Goal: Find specific page/section: Find specific page/section

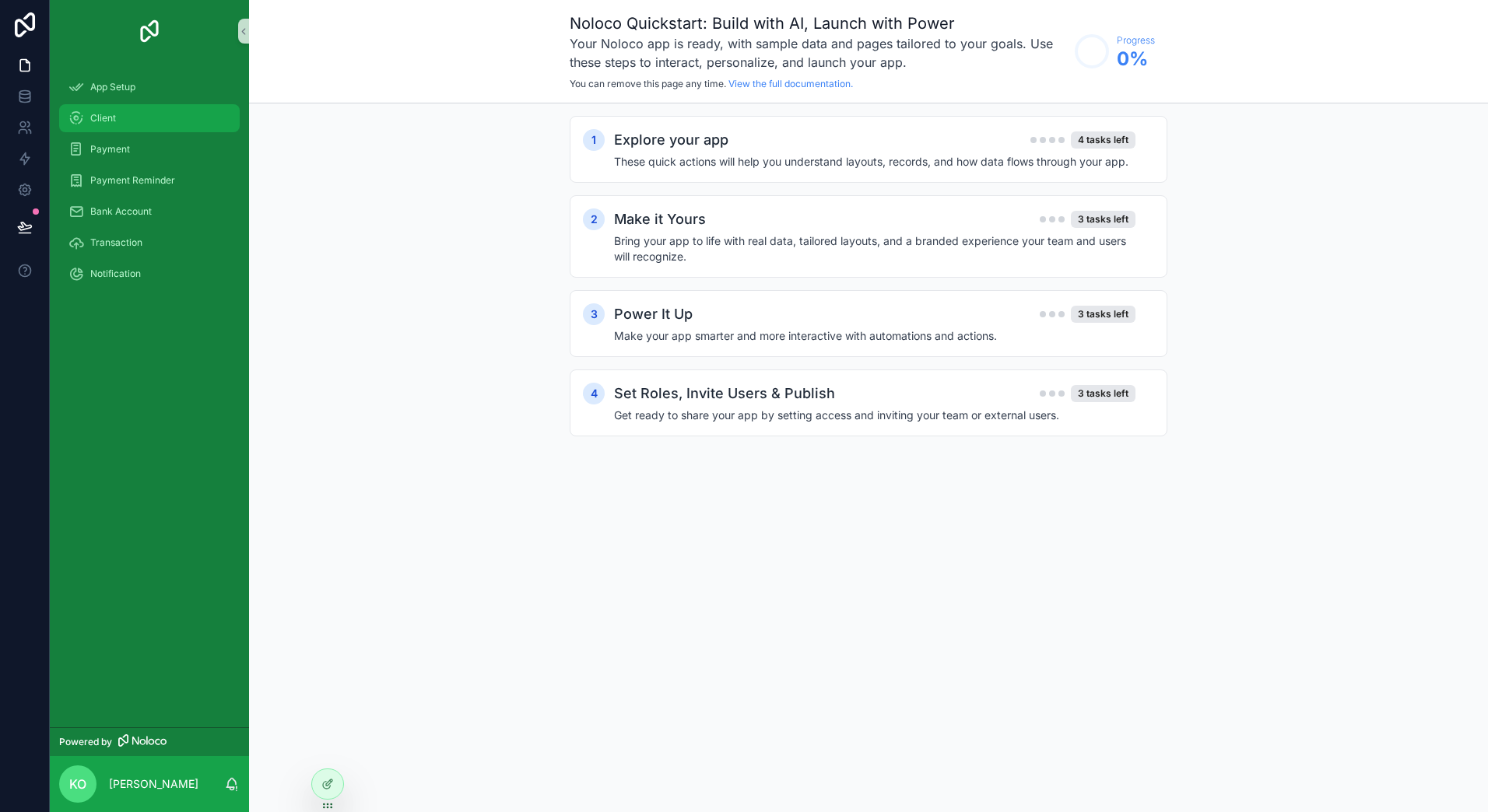
click at [120, 126] on div "Client" at bounding box center [149, 119] width 162 height 25
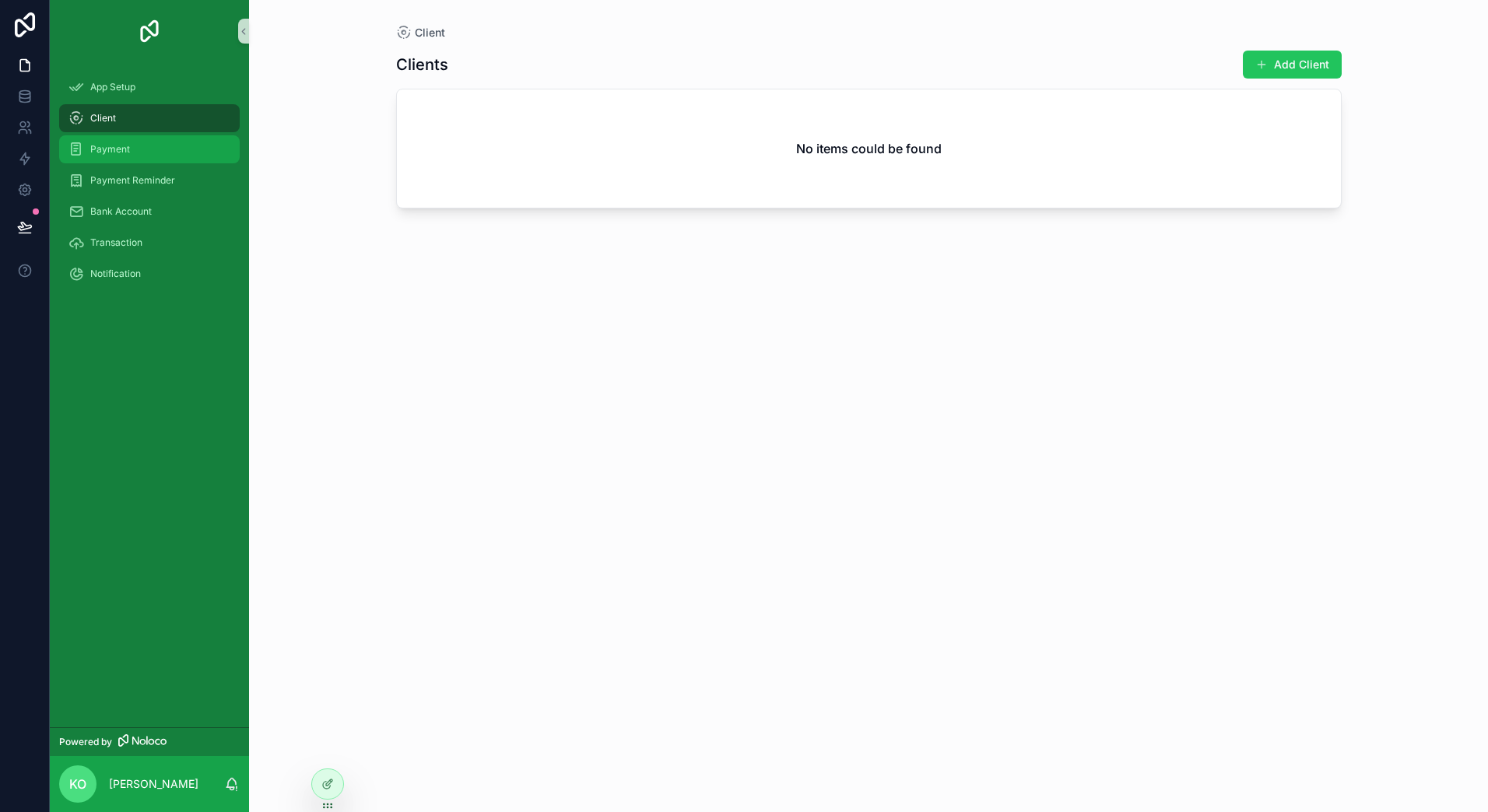
click at [111, 158] on div "Payment" at bounding box center [149, 149] width 162 height 25
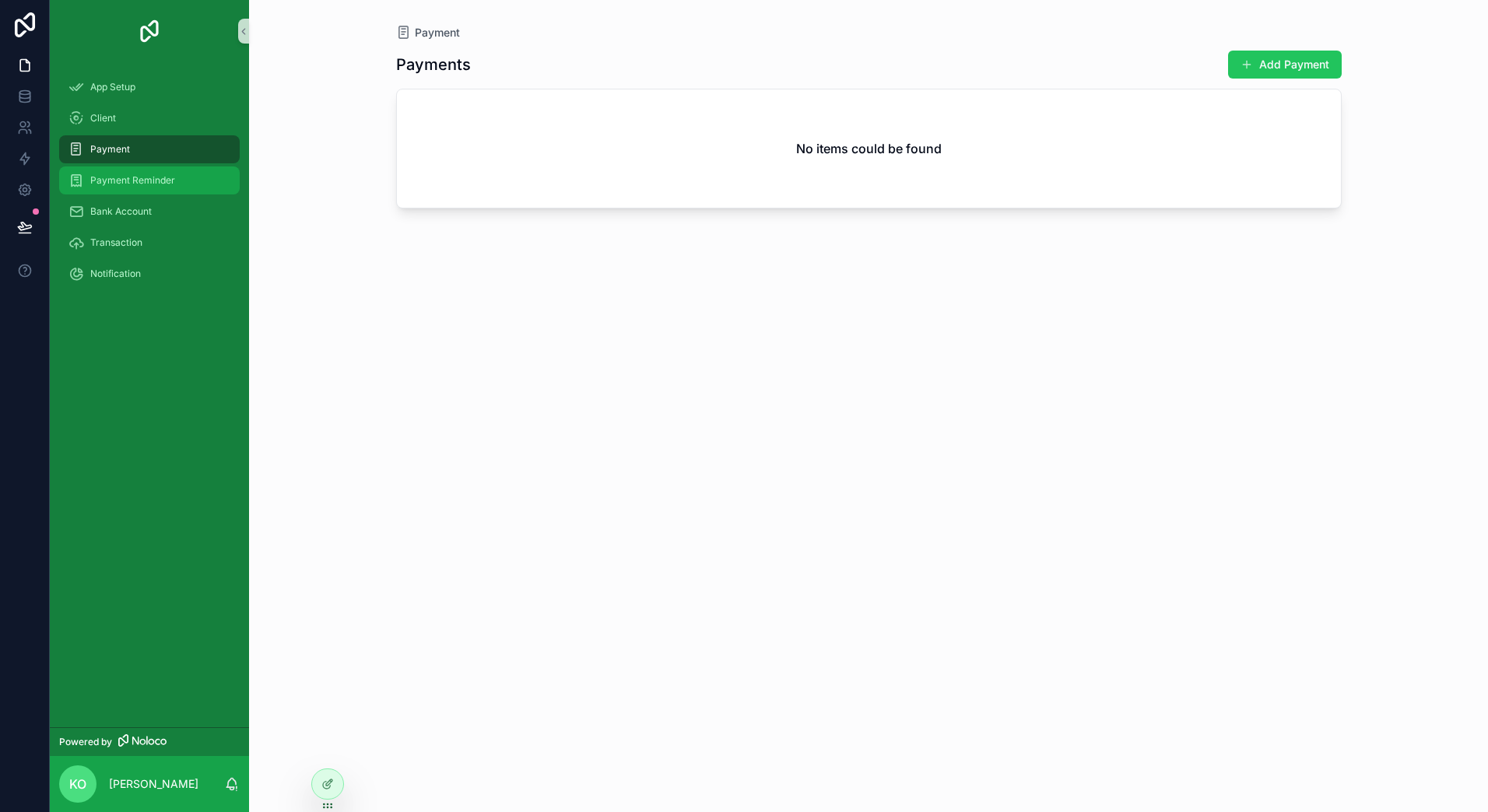
click at [111, 185] on span "Payment Reminder" at bounding box center [132, 180] width 85 height 12
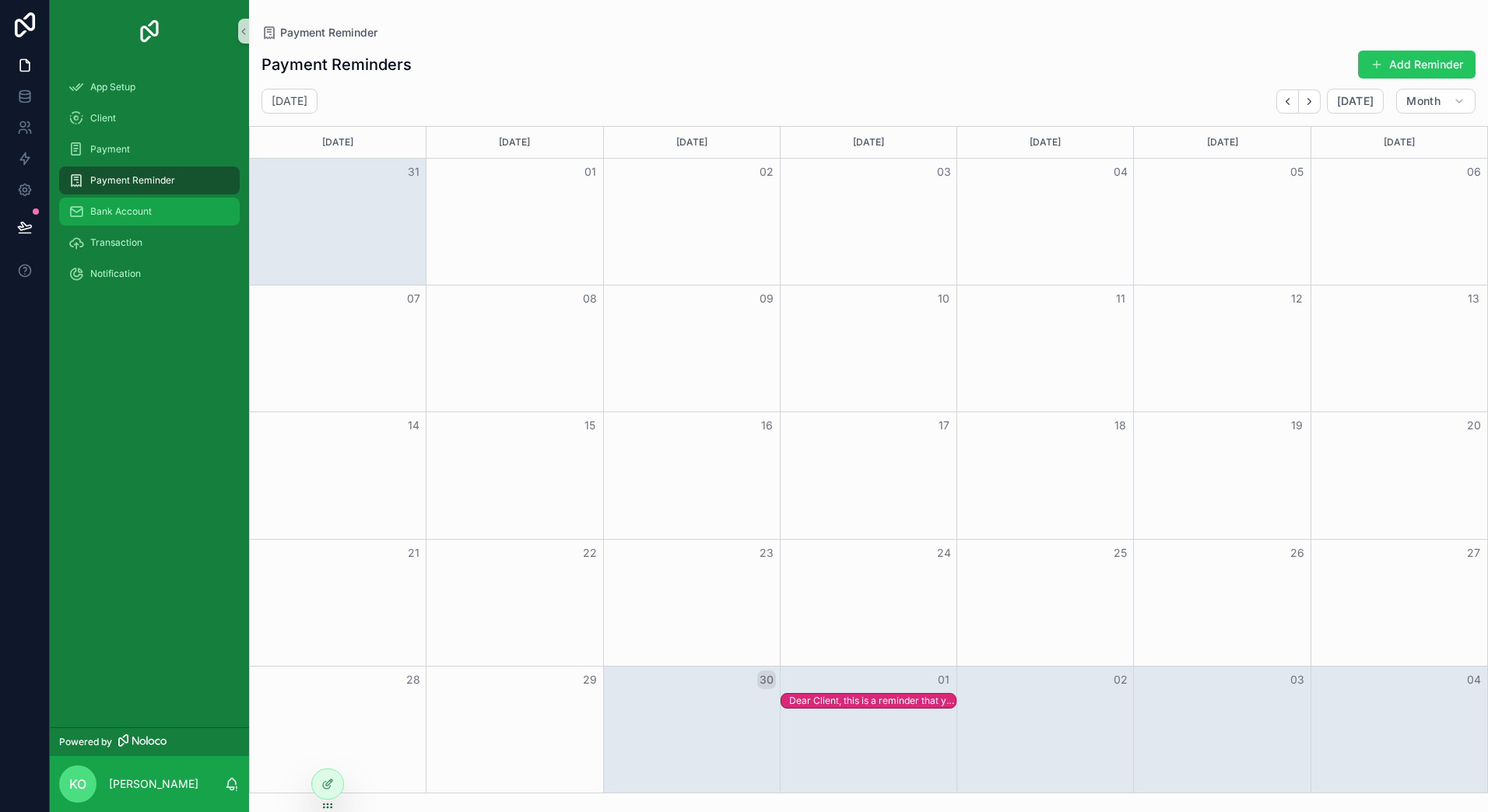
click at [115, 207] on span "Bank Account" at bounding box center [121, 211] width 61 height 12
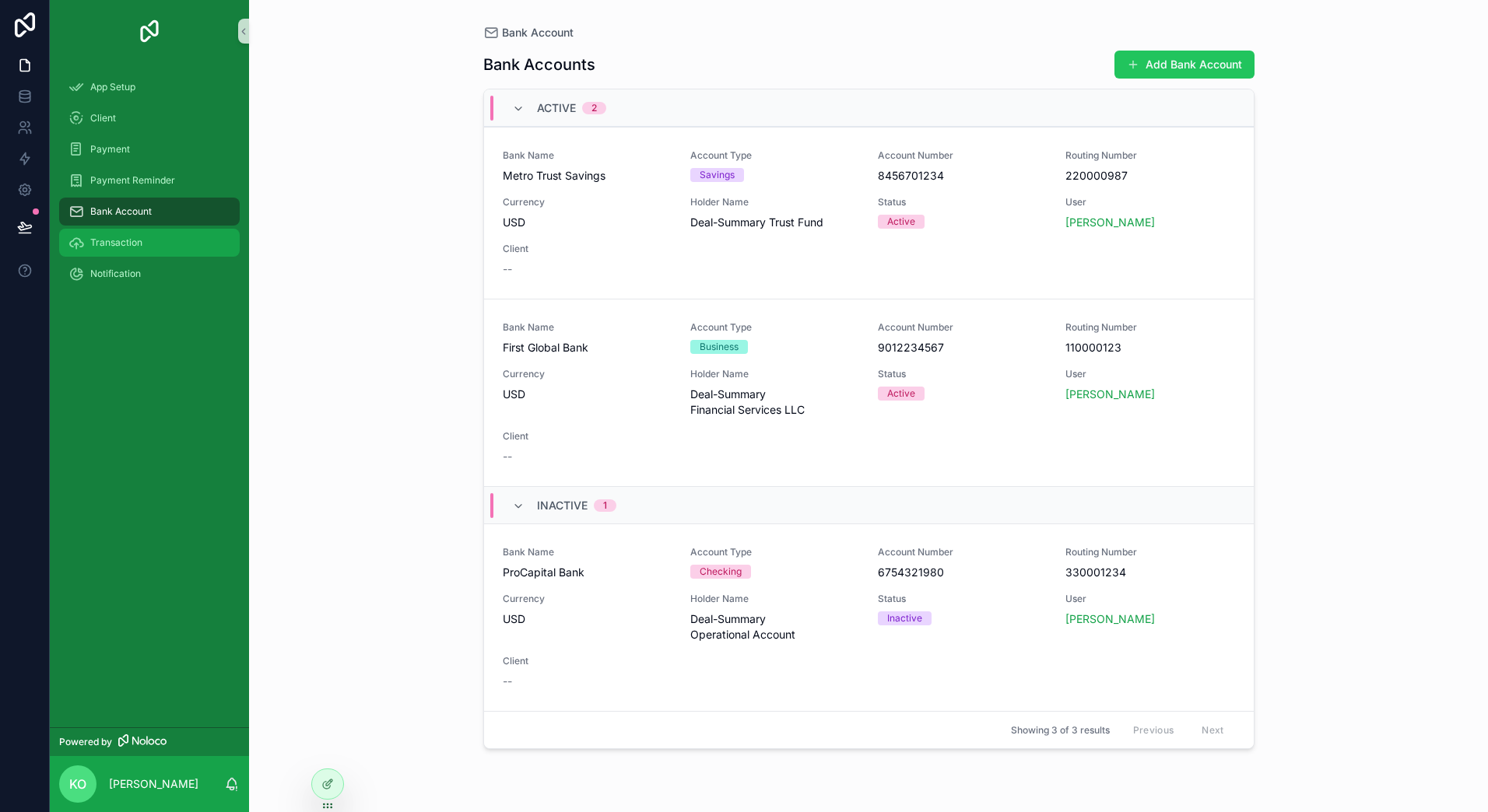
click at [112, 234] on div "Transaction" at bounding box center [149, 243] width 162 height 25
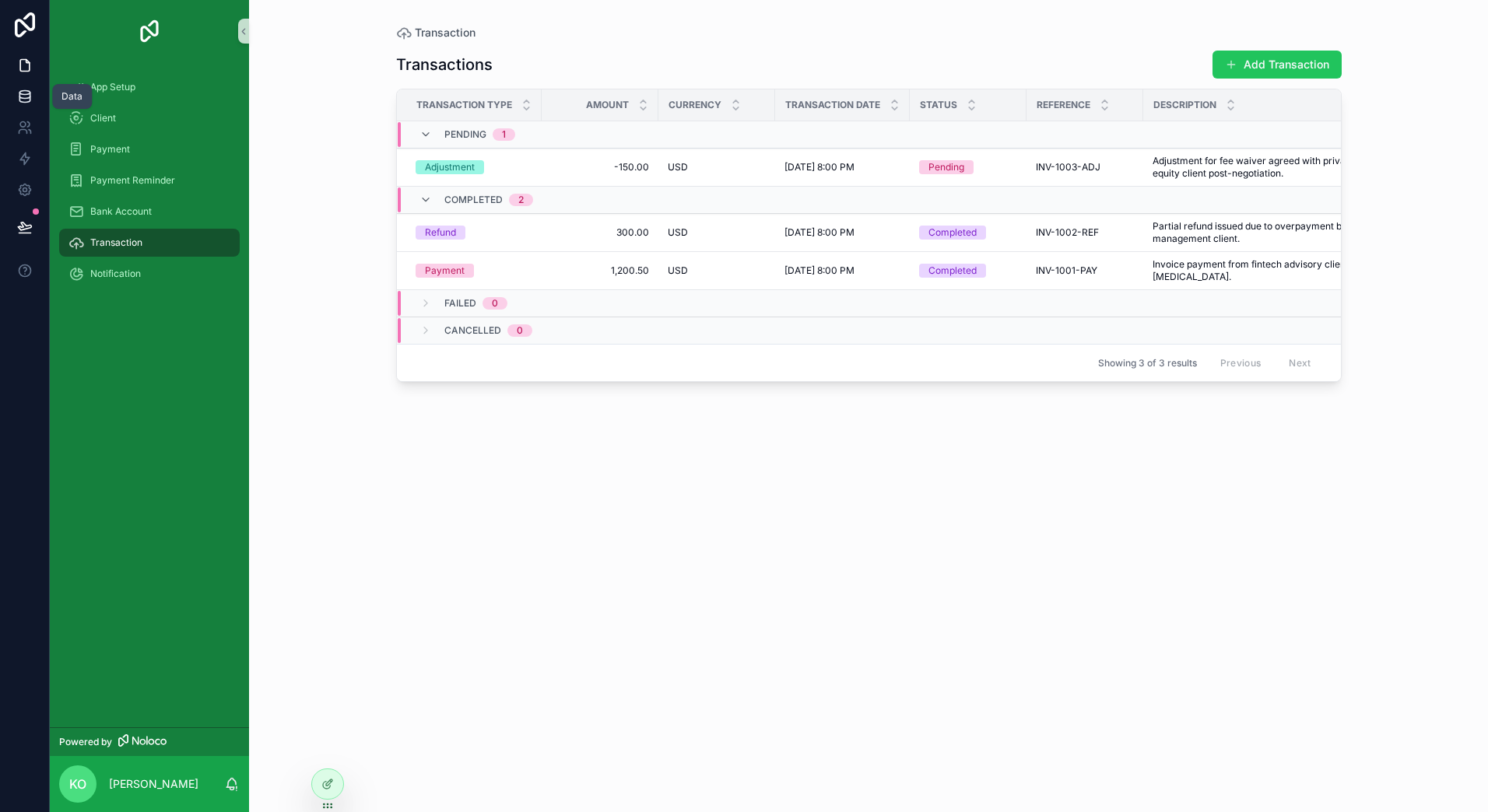
click at [33, 95] on link at bounding box center [24, 97] width 49 height 32
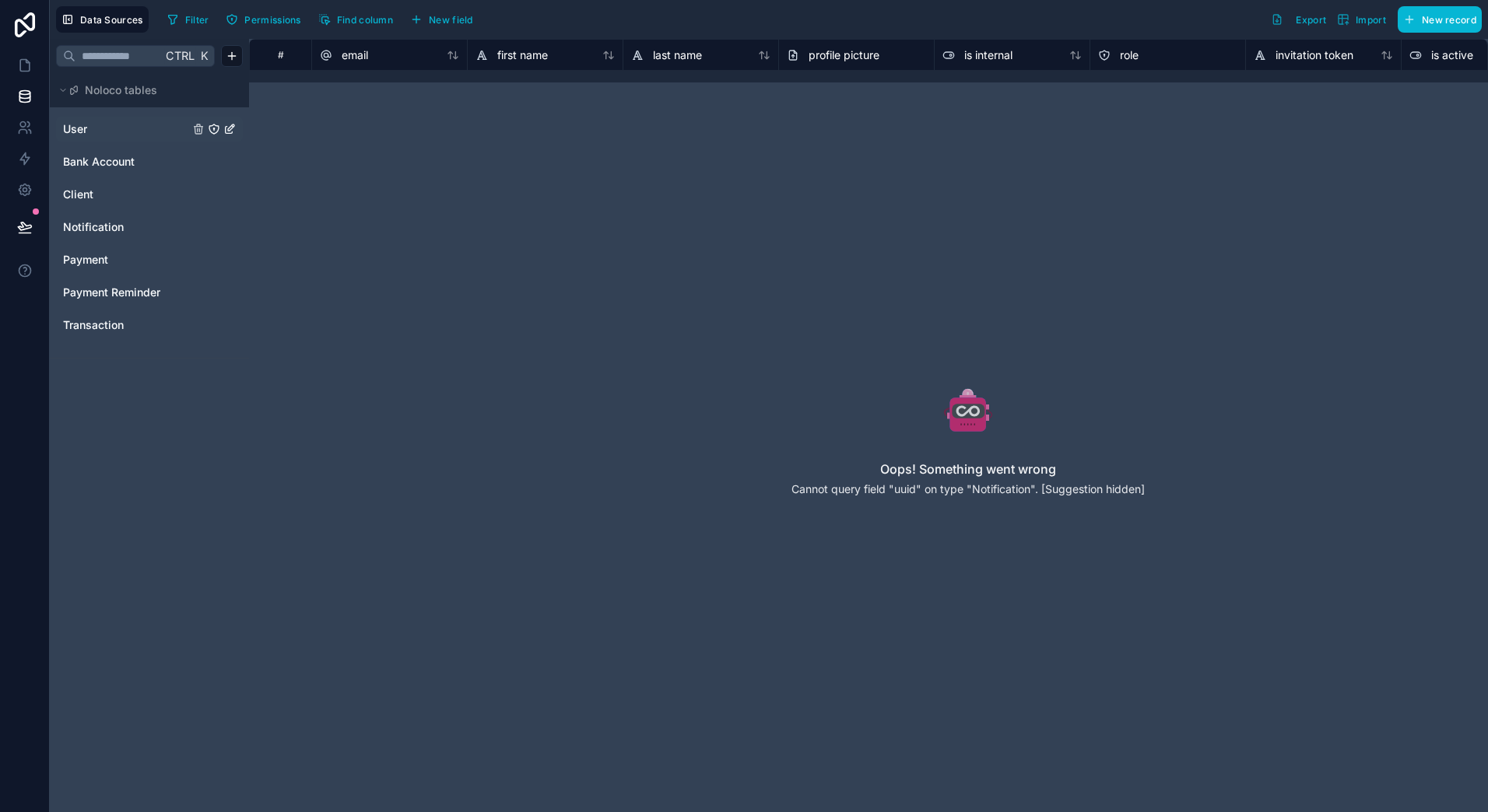
click at [130, 132] on link "User" at bounding box center [126, 129] width 126 height 15
click at [81, 162] on span "Bank Account" at bounding box center [99, 162] width 72 height 15
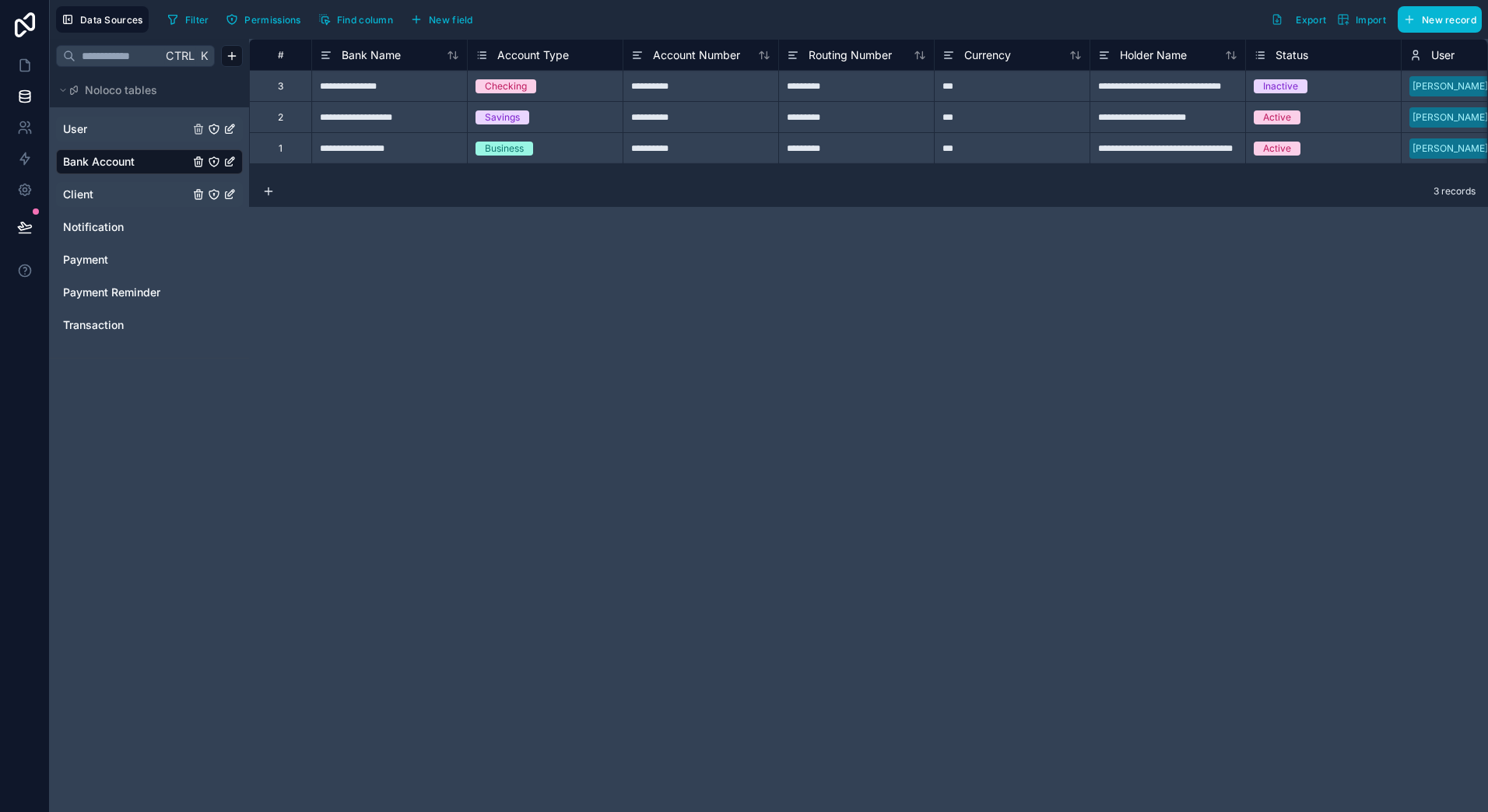
click at [84, 203] on div "Client" at bounding box center [149, 194] width 187 height 25
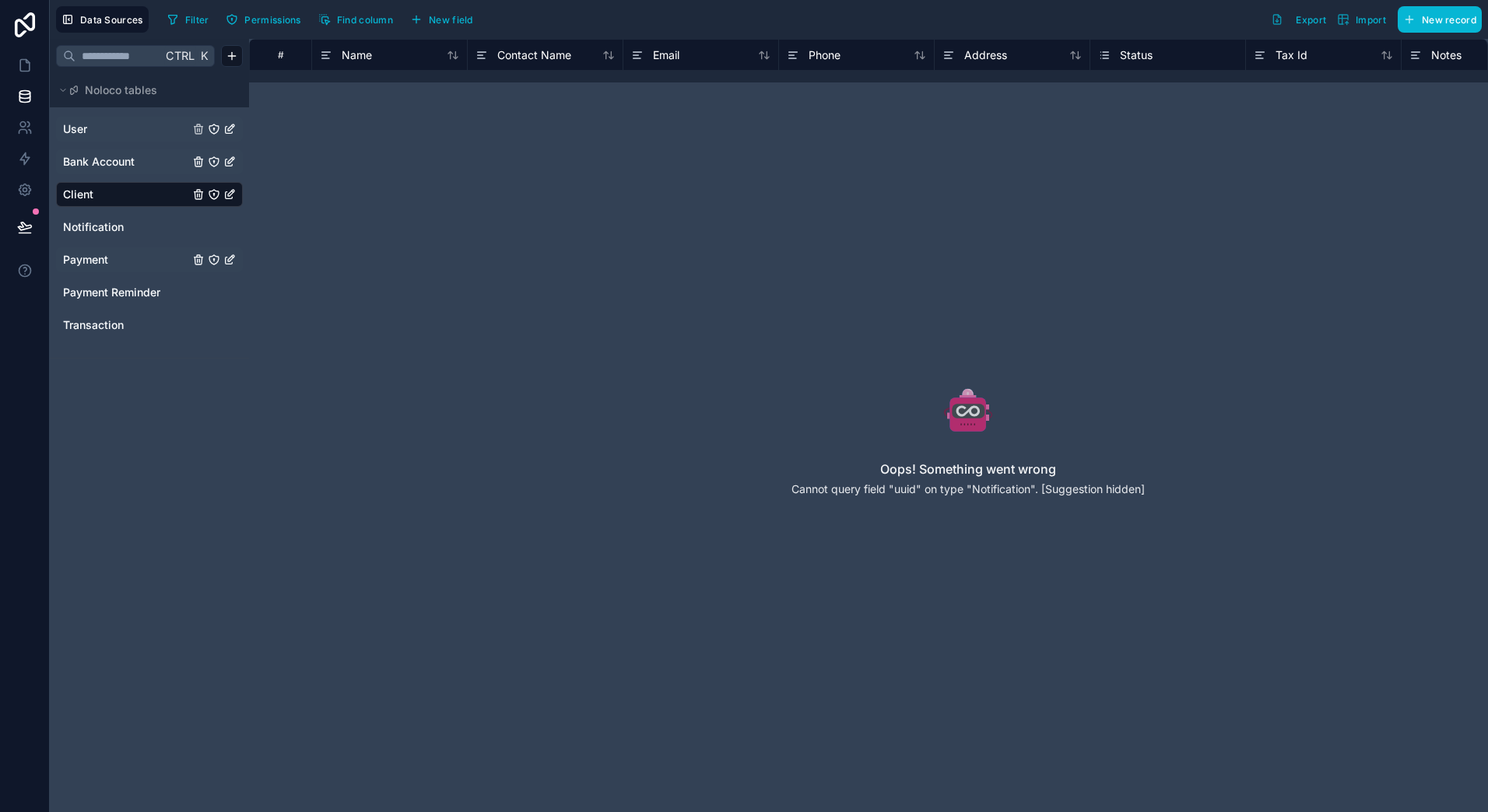
click at [99, 260] on span "Payment" at bounding box center [85, 260] width 45 height 15
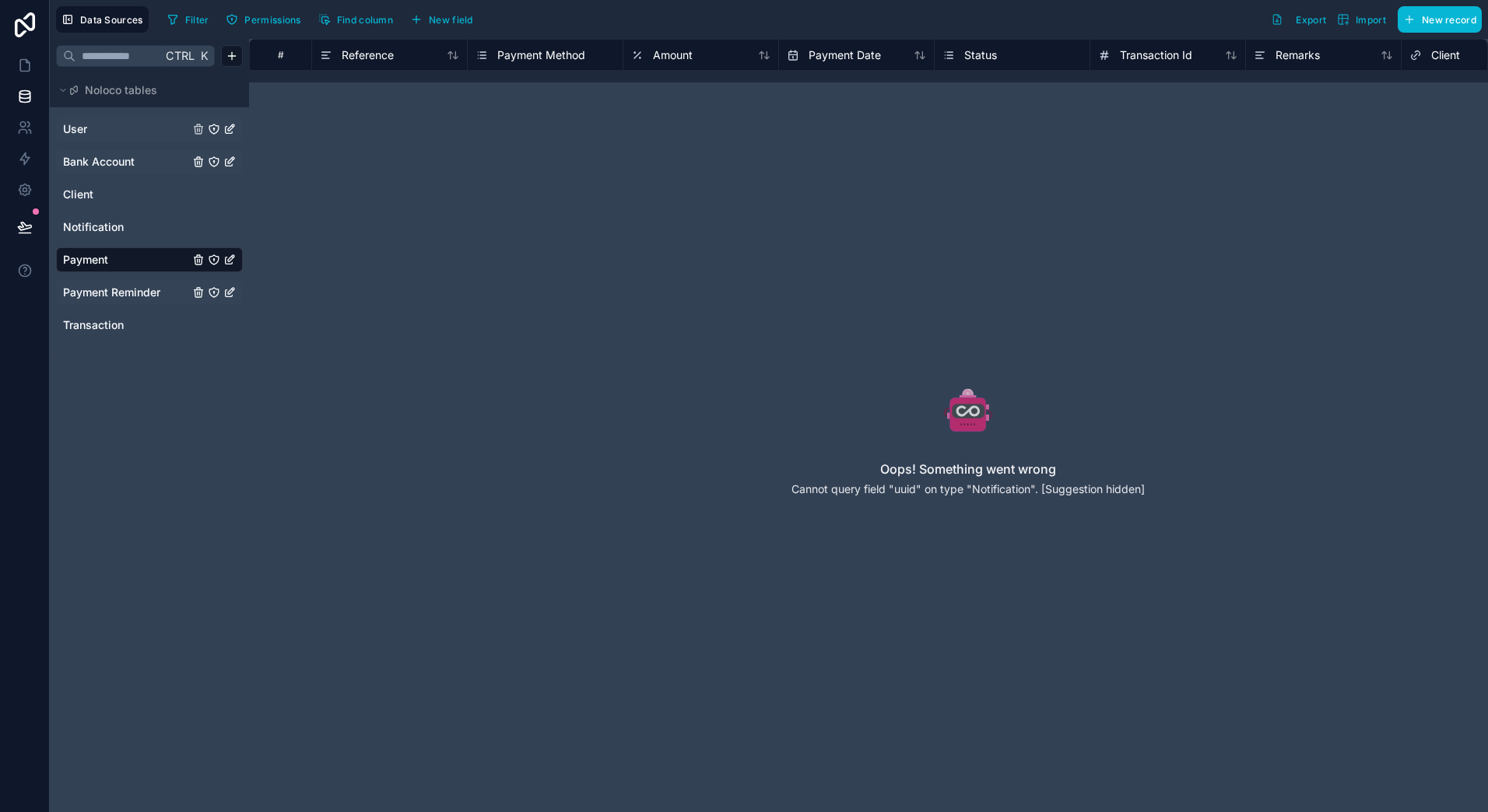
click at [98, 297] on span "Payment Reminder" at bounding box center [112, 293] width 98 height 15
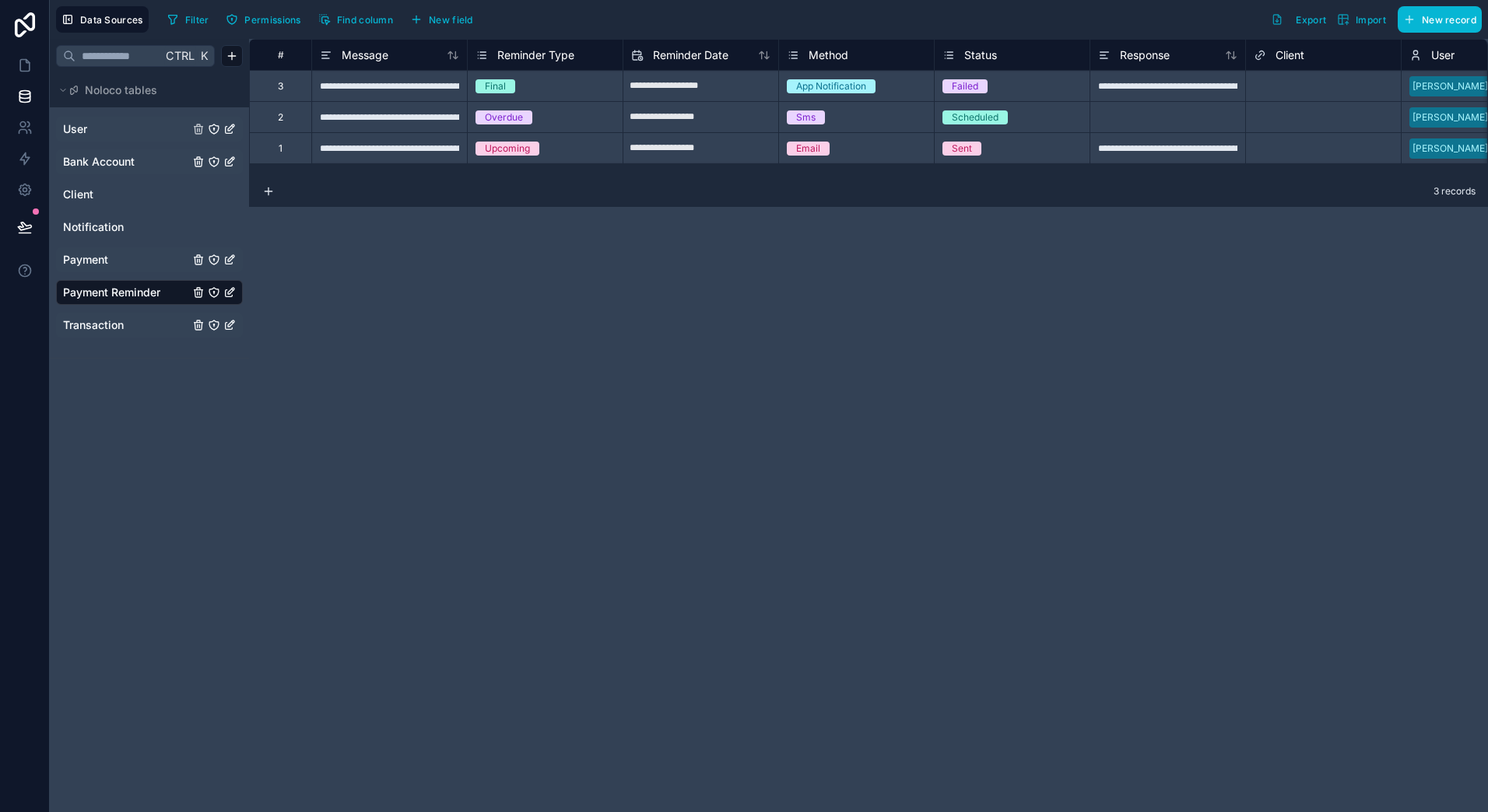
click at [92, 320] on span "Transaction" at bounding box center [93, 325] width 60 height 15
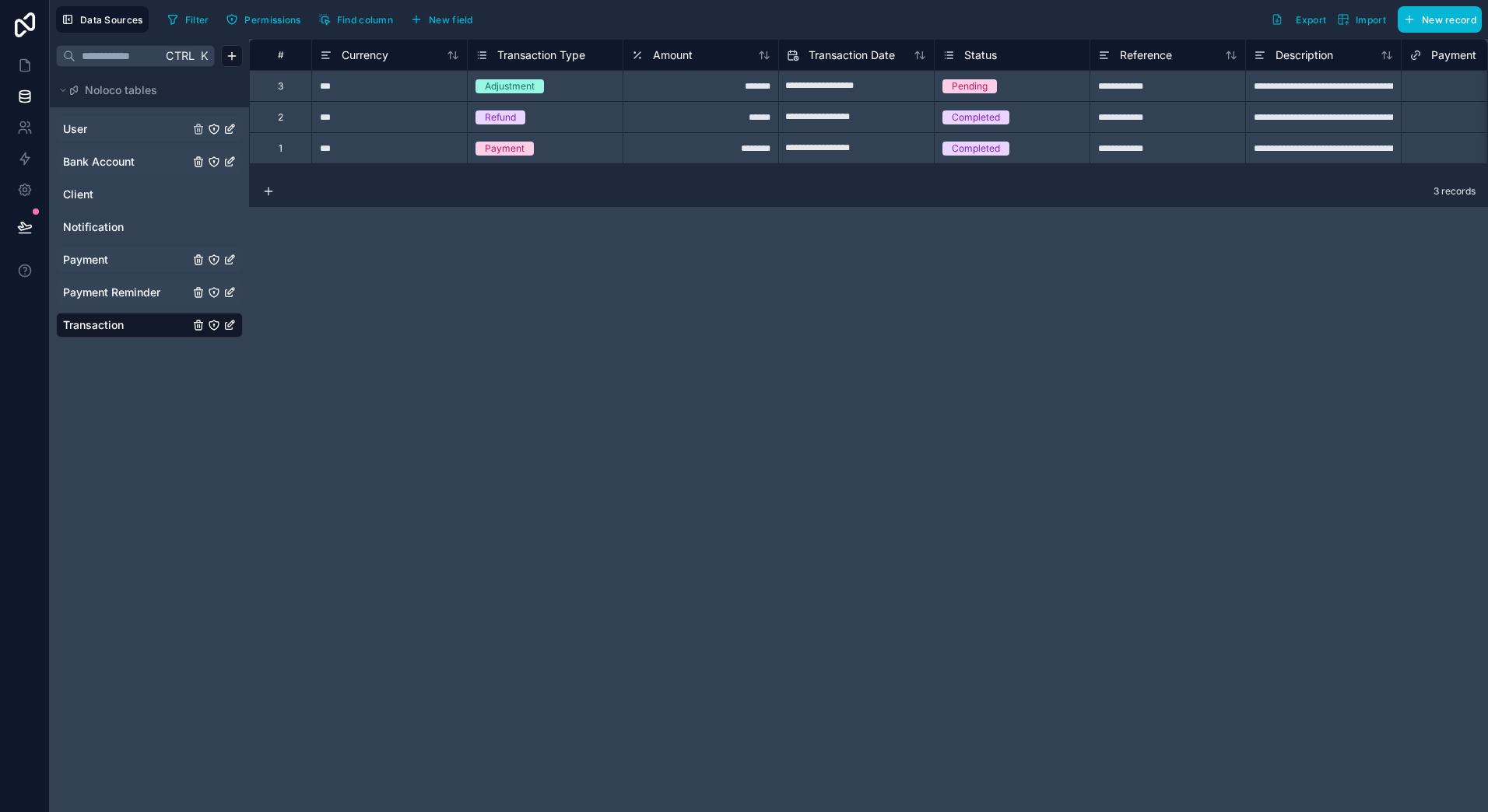
click at [99, 121] on link "User" at bounding box center [126, 129] width 126 height 15
